Goal: Information Seeking & Learning: Learn about a topic

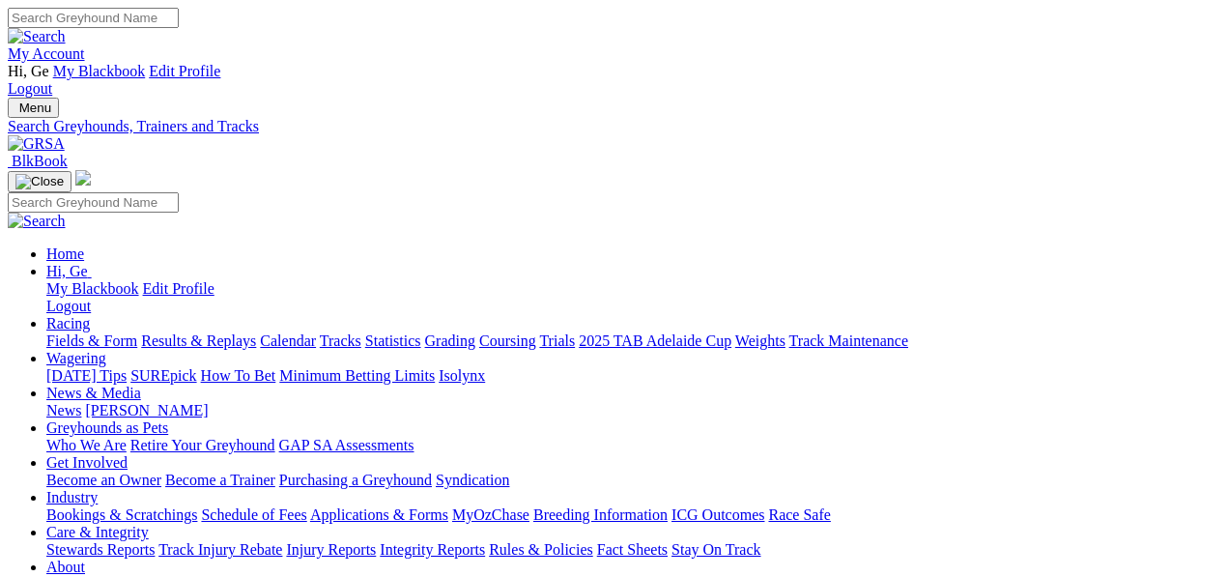
select select "mandurah"
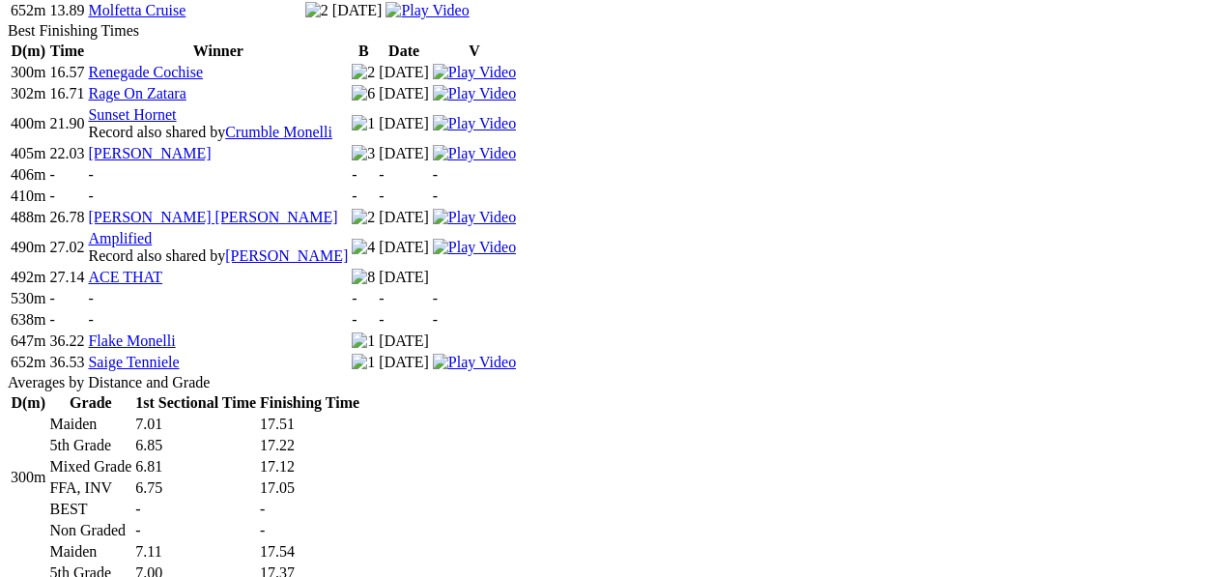
scroll to position [1288, 0]
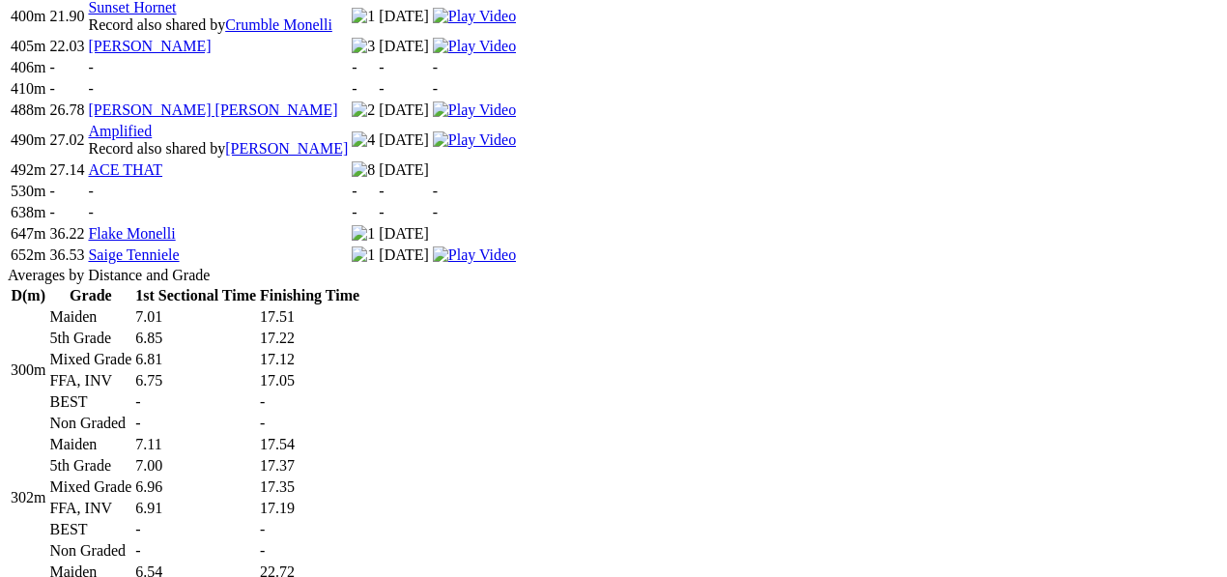
click at [257, 438] on td "7.11" at bounding box center [195, 444] width 123 height 19
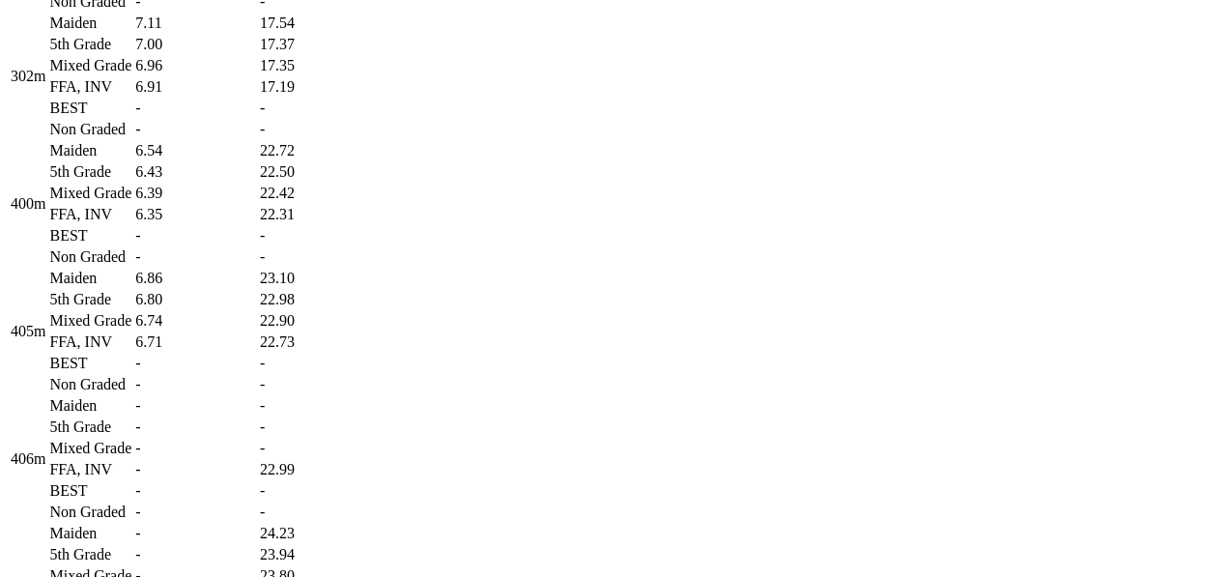
scroll to position [1718, 0]
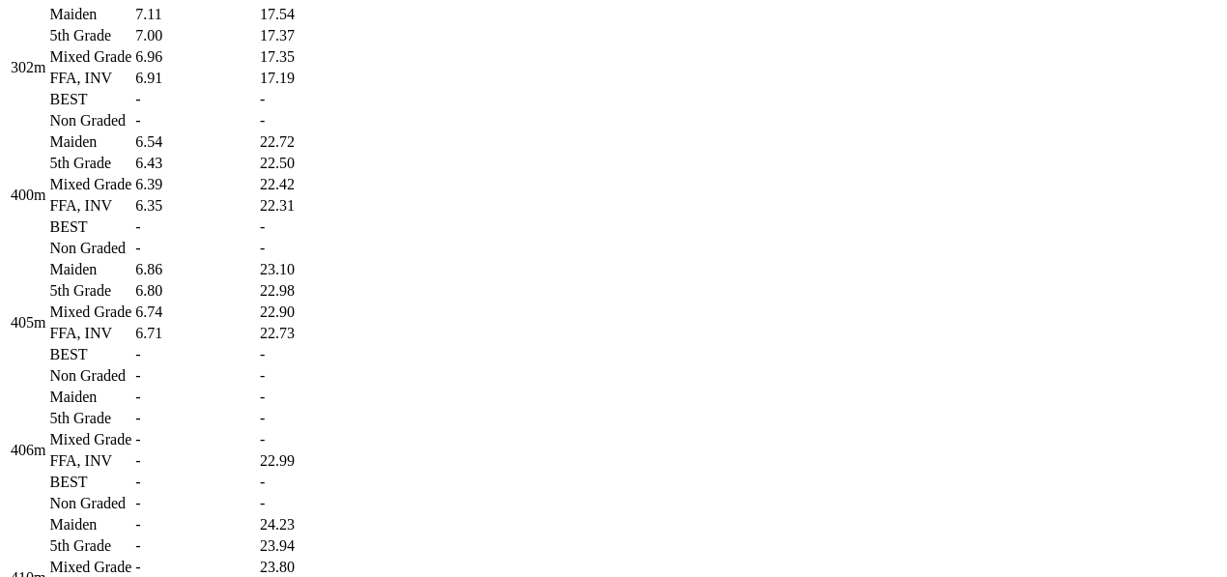
click at [257, 258] on td "-" at bounding box center [195, 248] width 123 height 19
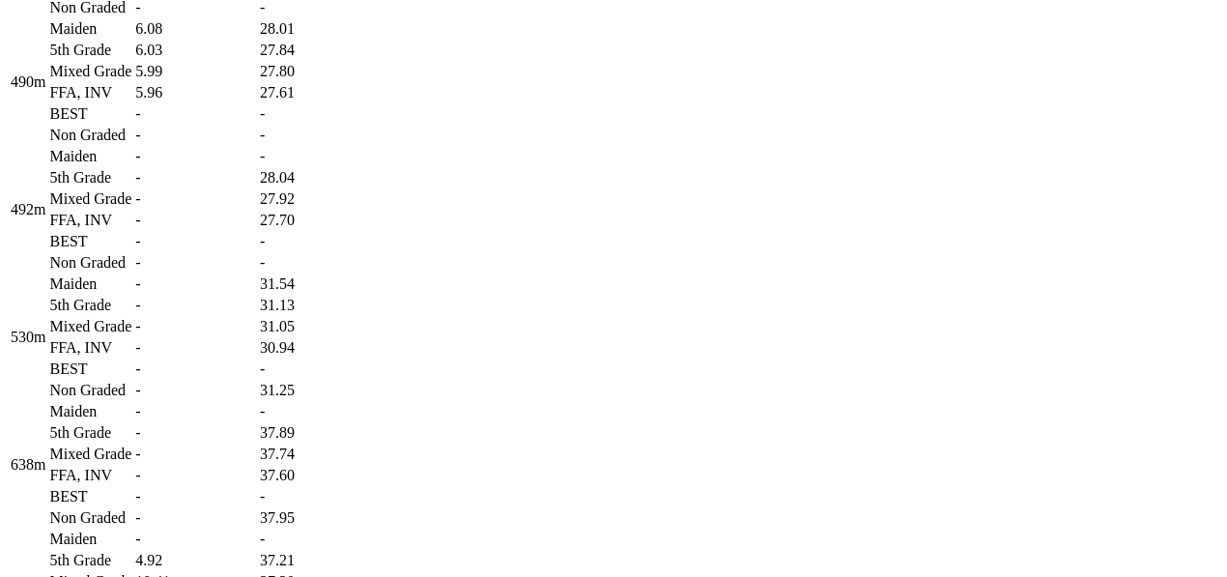
scroll to position [2362, 0]
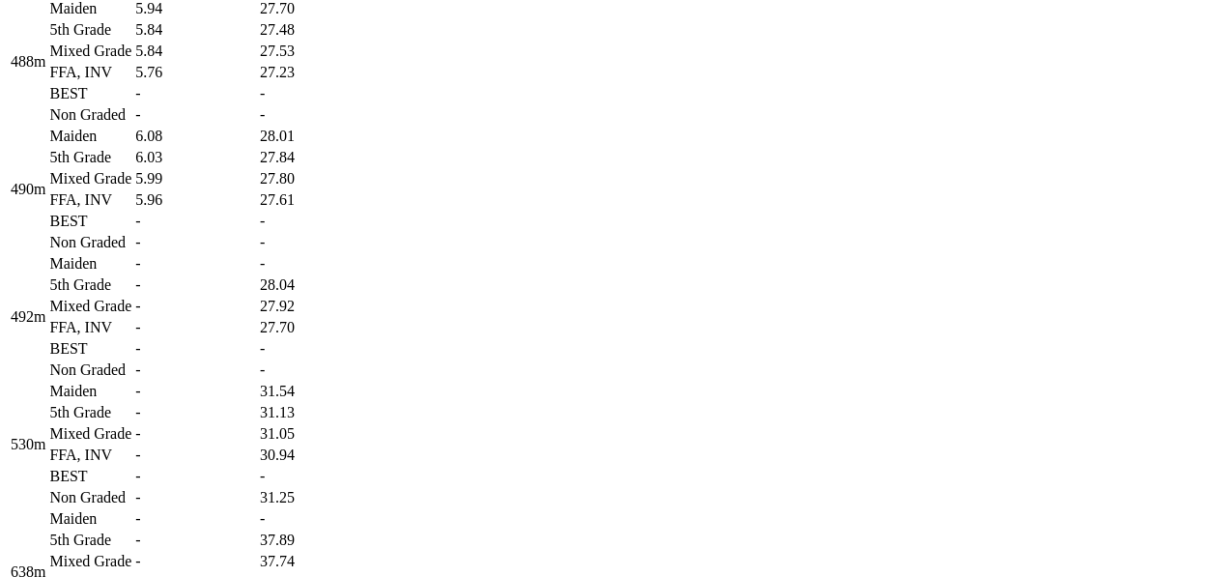
click at [257, 103] on td "-" at bounding box center [195, 93] width 123 height 19
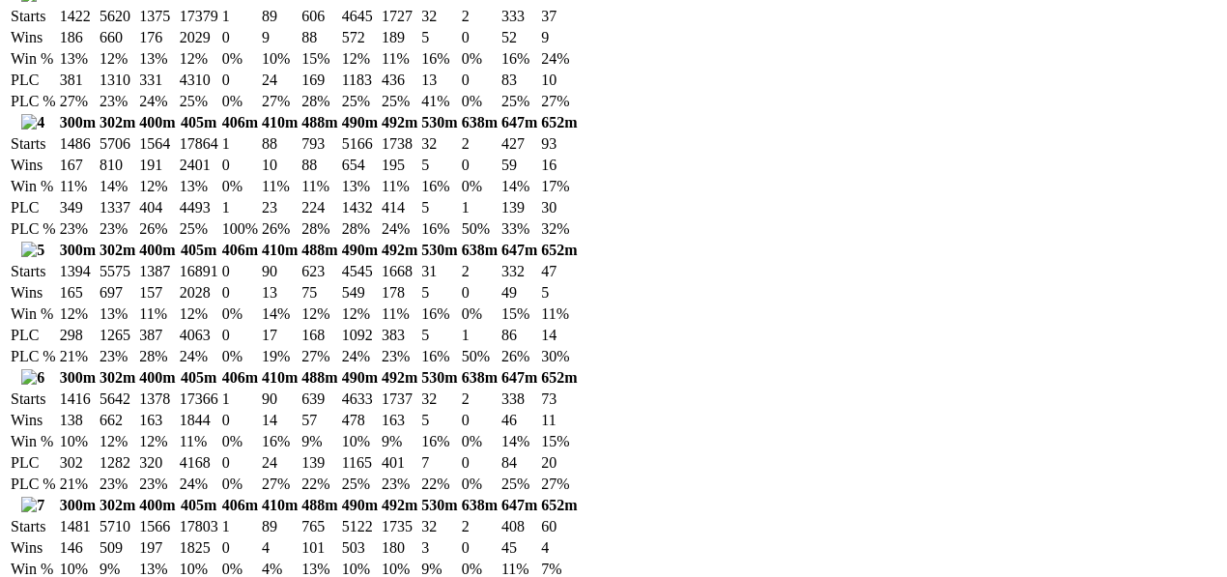
scroll to position [3435, 0]
